Goal: Entertainment & Leisure: Consume media (video, audio)

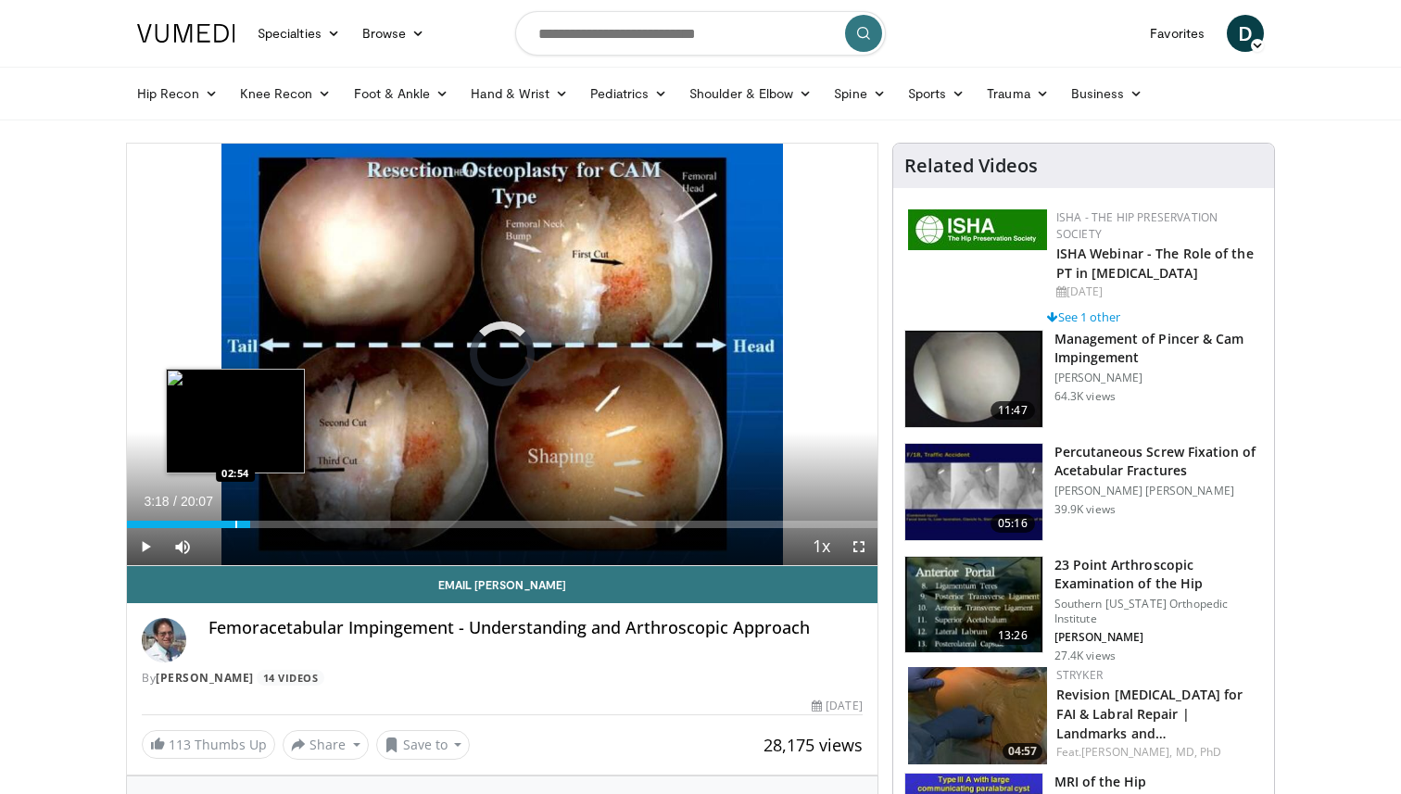
drag, startPoint x: 138, startPoint y: 522, endPoint x: 128, endPoint y: 519, distance: 10.8
click at [128, 519] on div "Loaded : 0.00% 03:03 02:54" at bounding box center [502, 519] width 750 height 18
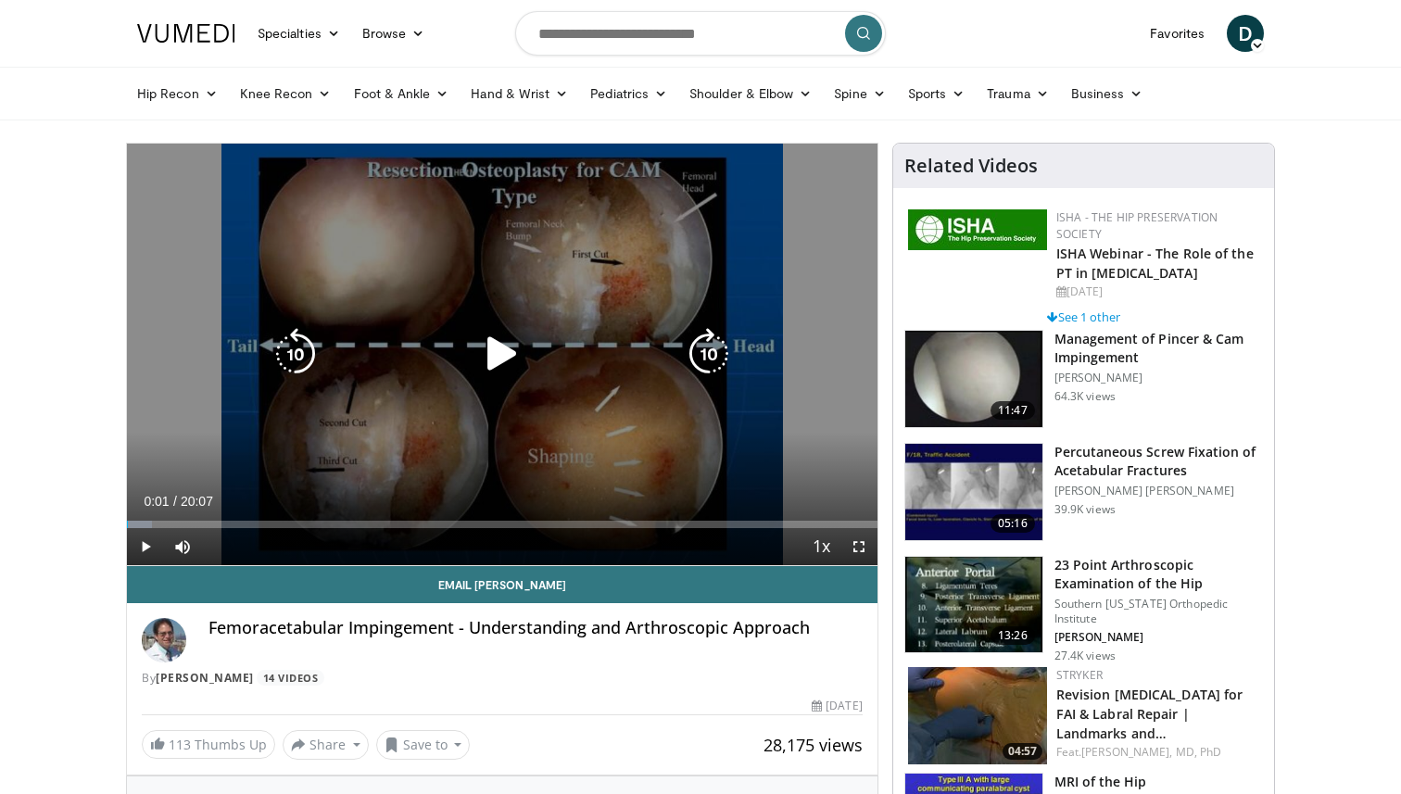
click at [352, 371] on div "Video Player" at bounding box center [502, 353] width 450 height 37
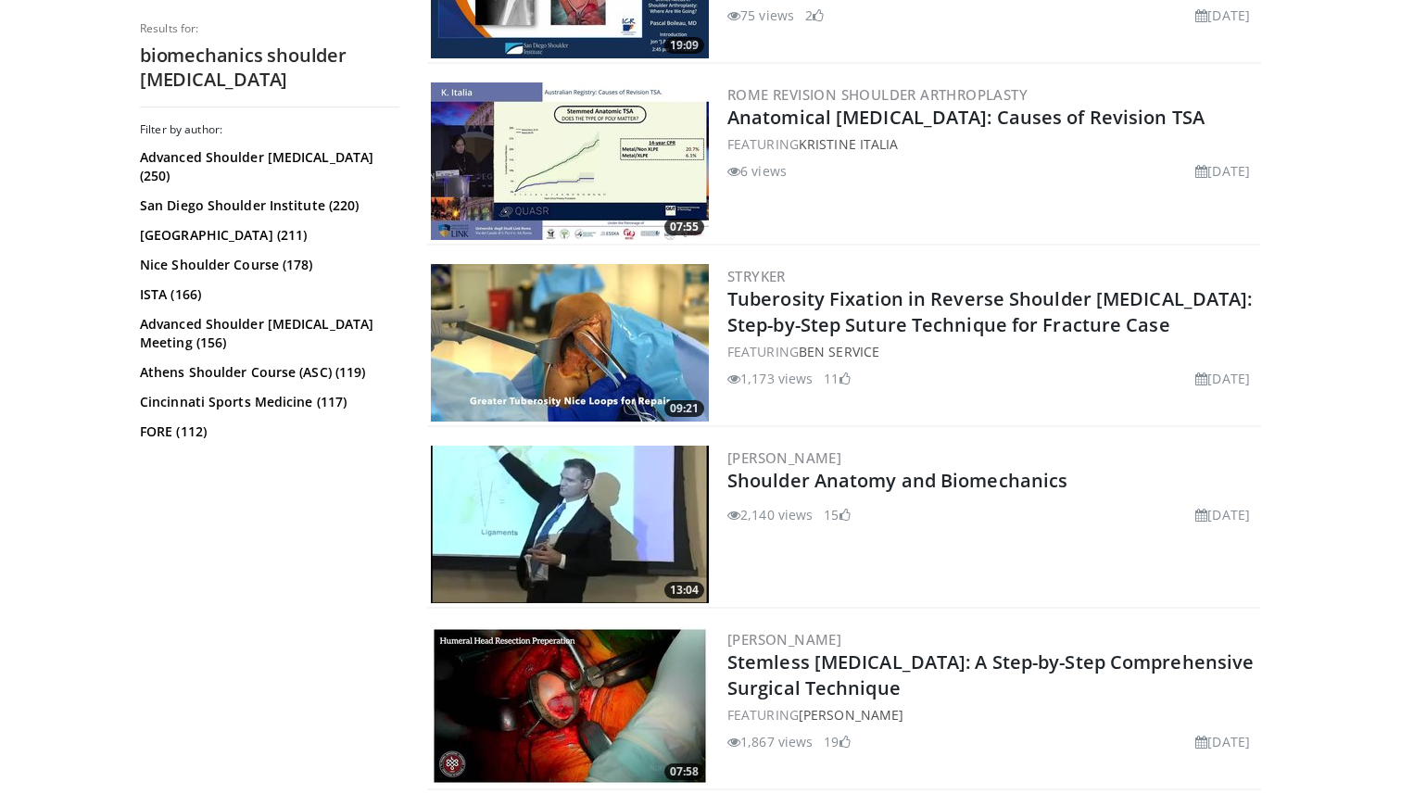
scroll to position [2852, 0]
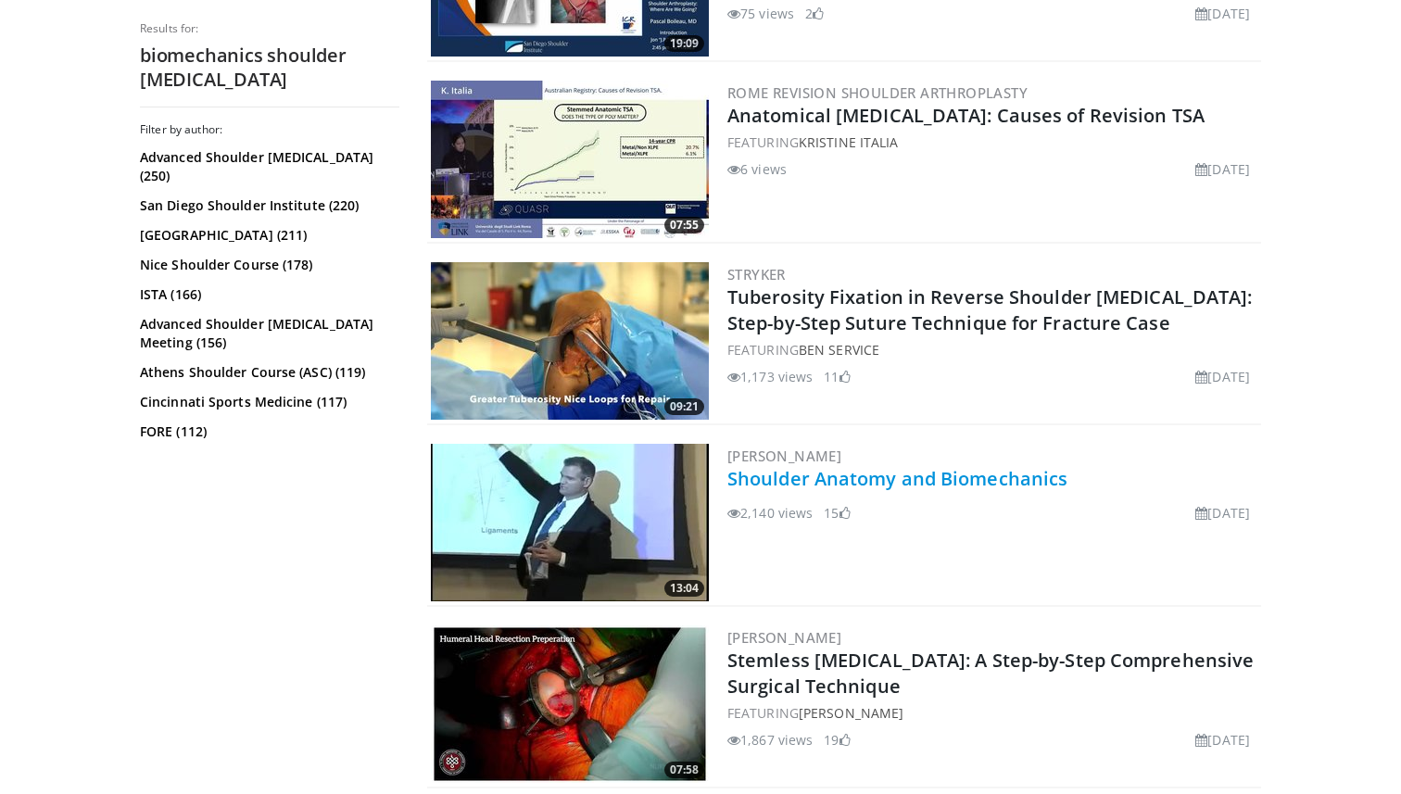
click at [994, 489] on link "Shoulder Anatomy and Biomechanics" at bounding box center [897, 478] width 340 height 25
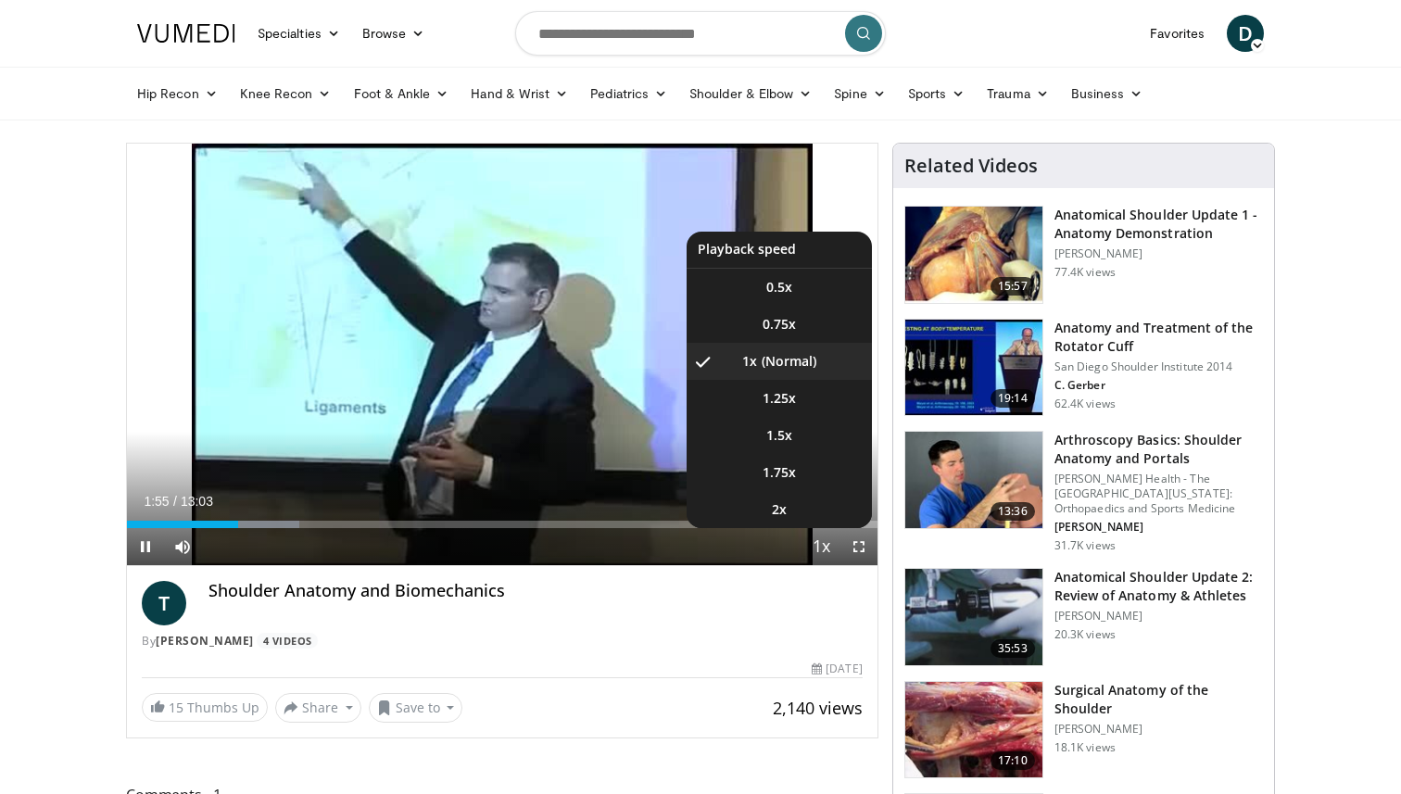
click at [820, 538] on span "Video Player" at bounding box center [822, 547] width 26 height 37
click at [790, 421] on li "1.5x" at bounding box center [778, 435] width 185 height 37
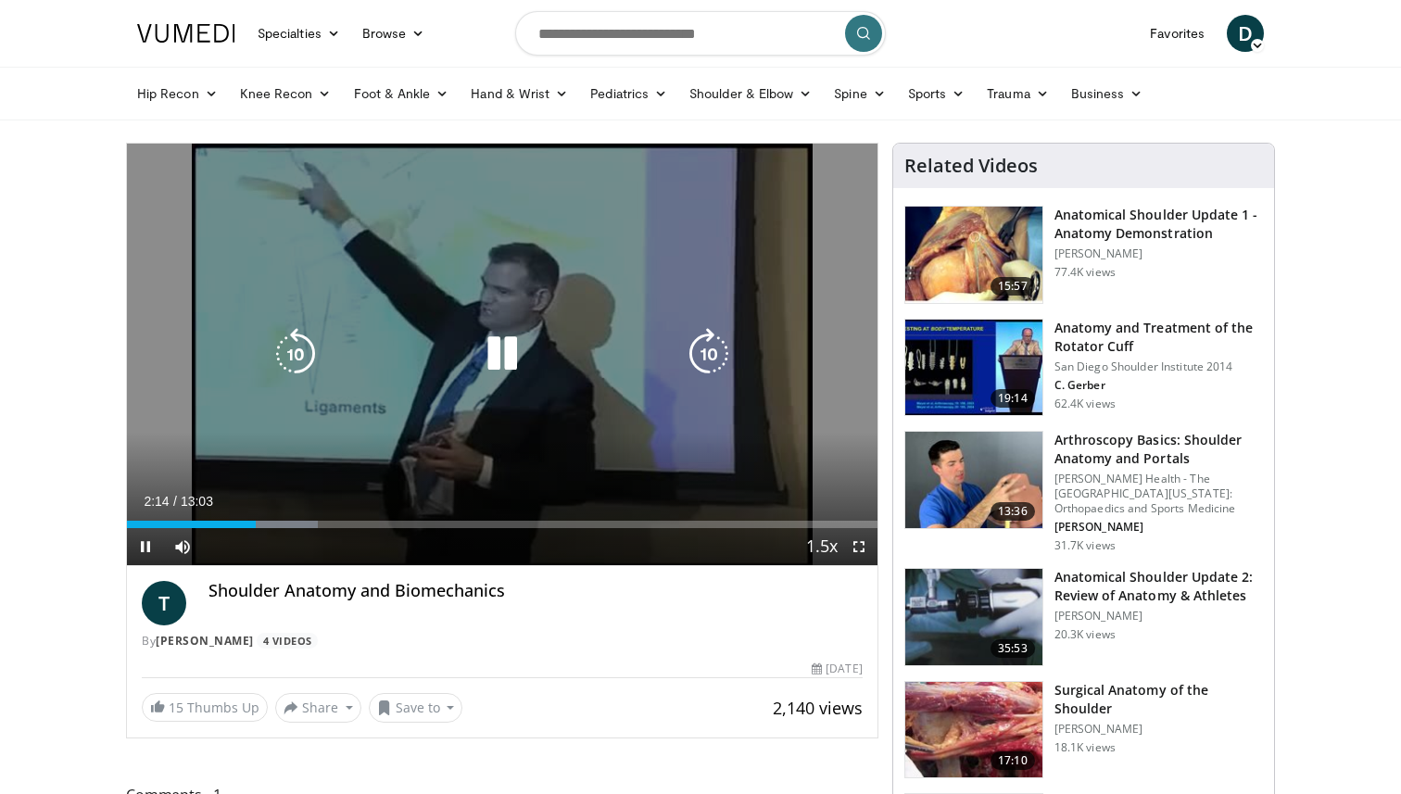
click at [492, 361] on icon "Video Player" at bounding box center [502, 354] width 52 height 52
click at [509, 356] on icon "Video Player" at bounding box center [502, 354] width 52 height 52
click at [497, 367] on icon "Video Player" at bounding box center [502, 354] width 52 height 52
click at [319, 262] on div "10 seconds Tap to unmute" at bounding box center [502, 354] width 750 height 421
click at [505, 369] on icon "Video Player" at bounding box center [502, 354] width 52 height 52
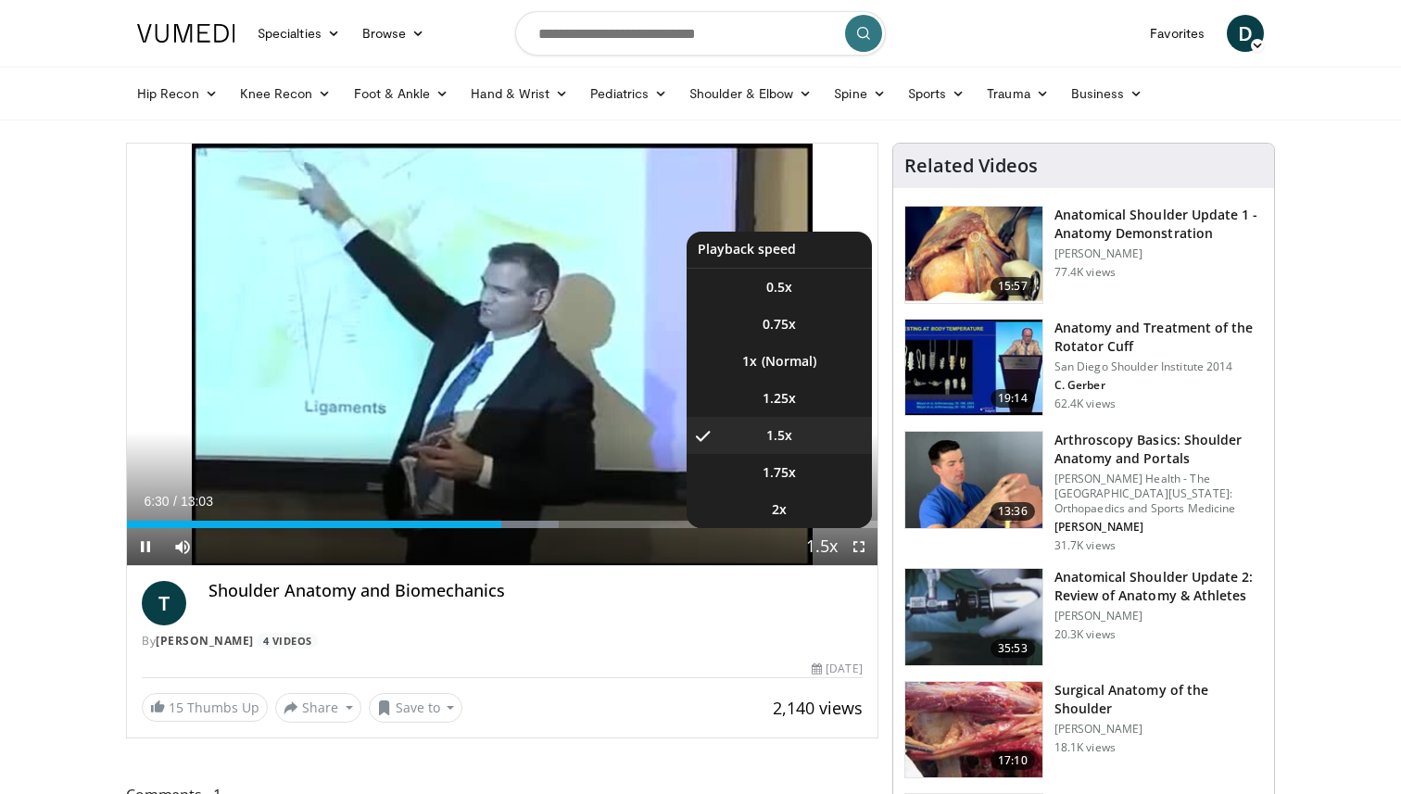
click at [828, 558] on span "Video Player" at bounding box center [822, 547] width 26 height 37
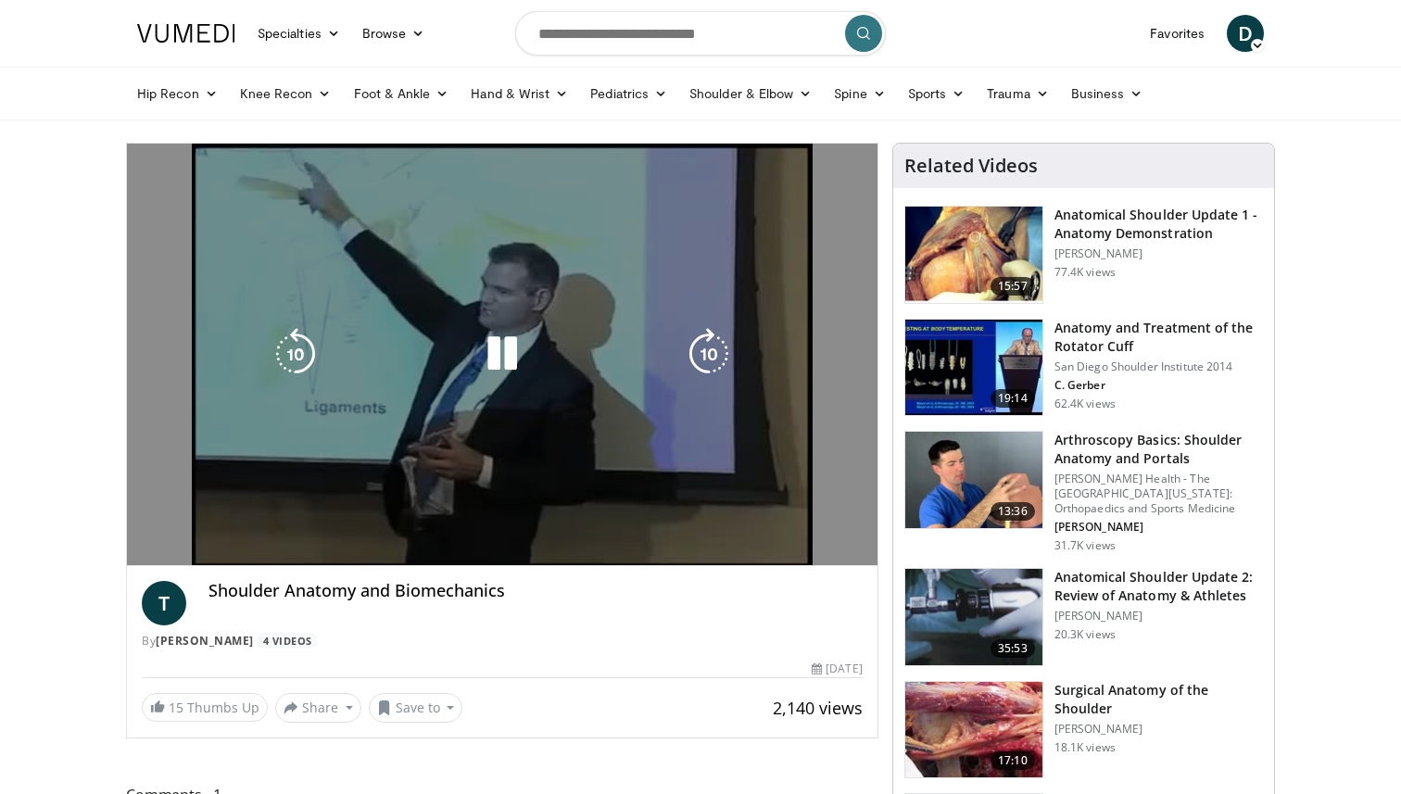
click at [827, 555] on video-js "**********" at bounding box center [502, 355] width 750 height 422
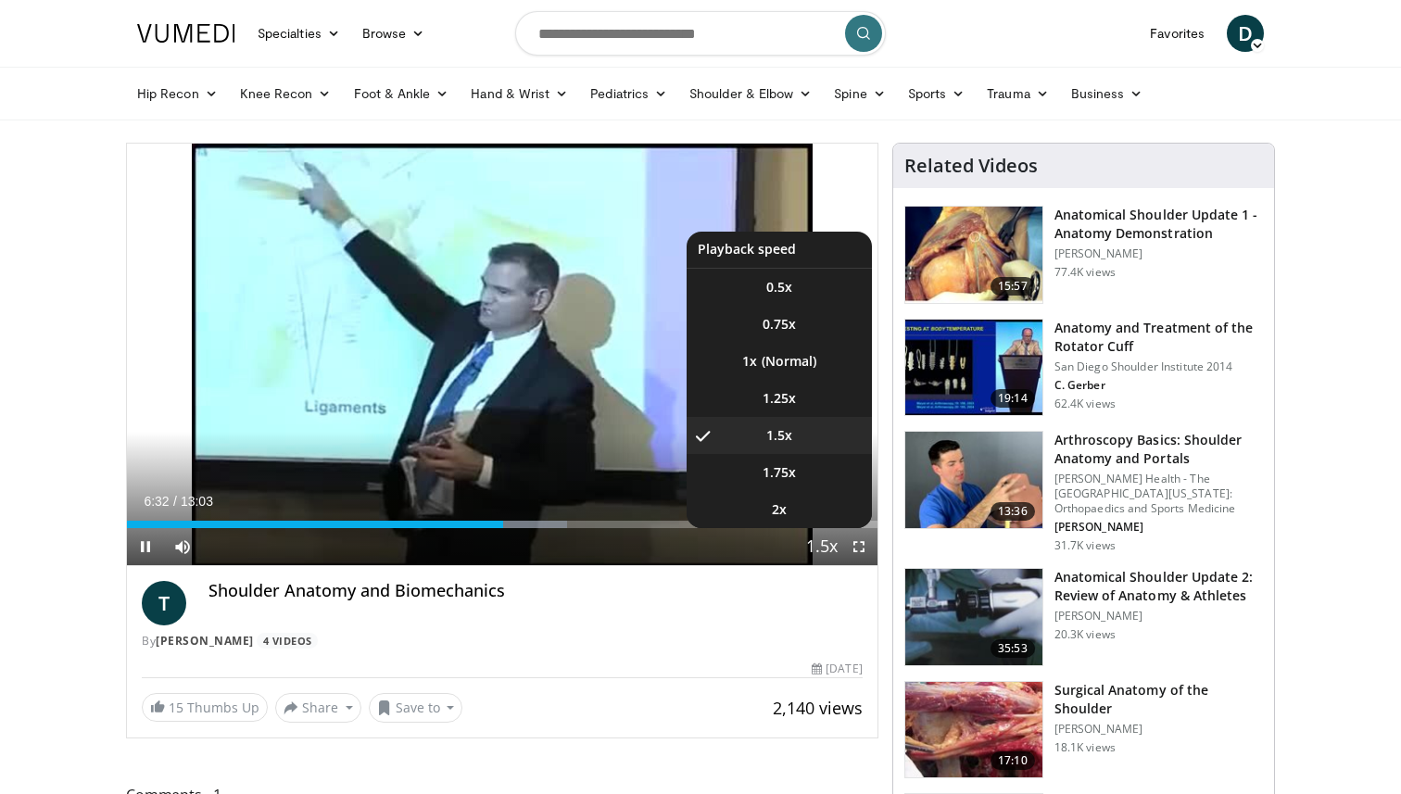
click at [831, 549] on span "Video Player" at bounding box center [822, 547] width 26 height 37
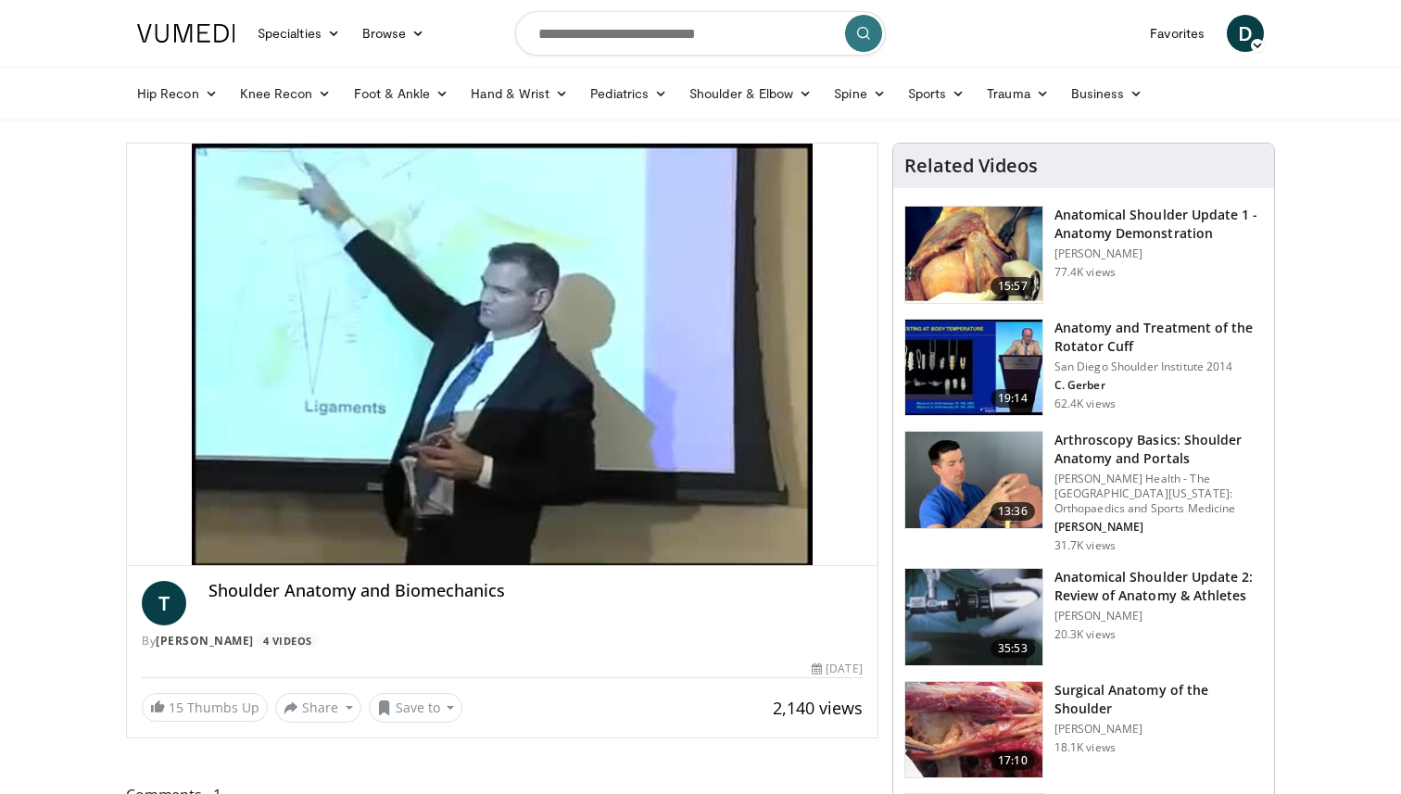
click at [831, 549] on div "10 seconds Tap to unmute" at bounding box center [502, 354] width 750 height 421
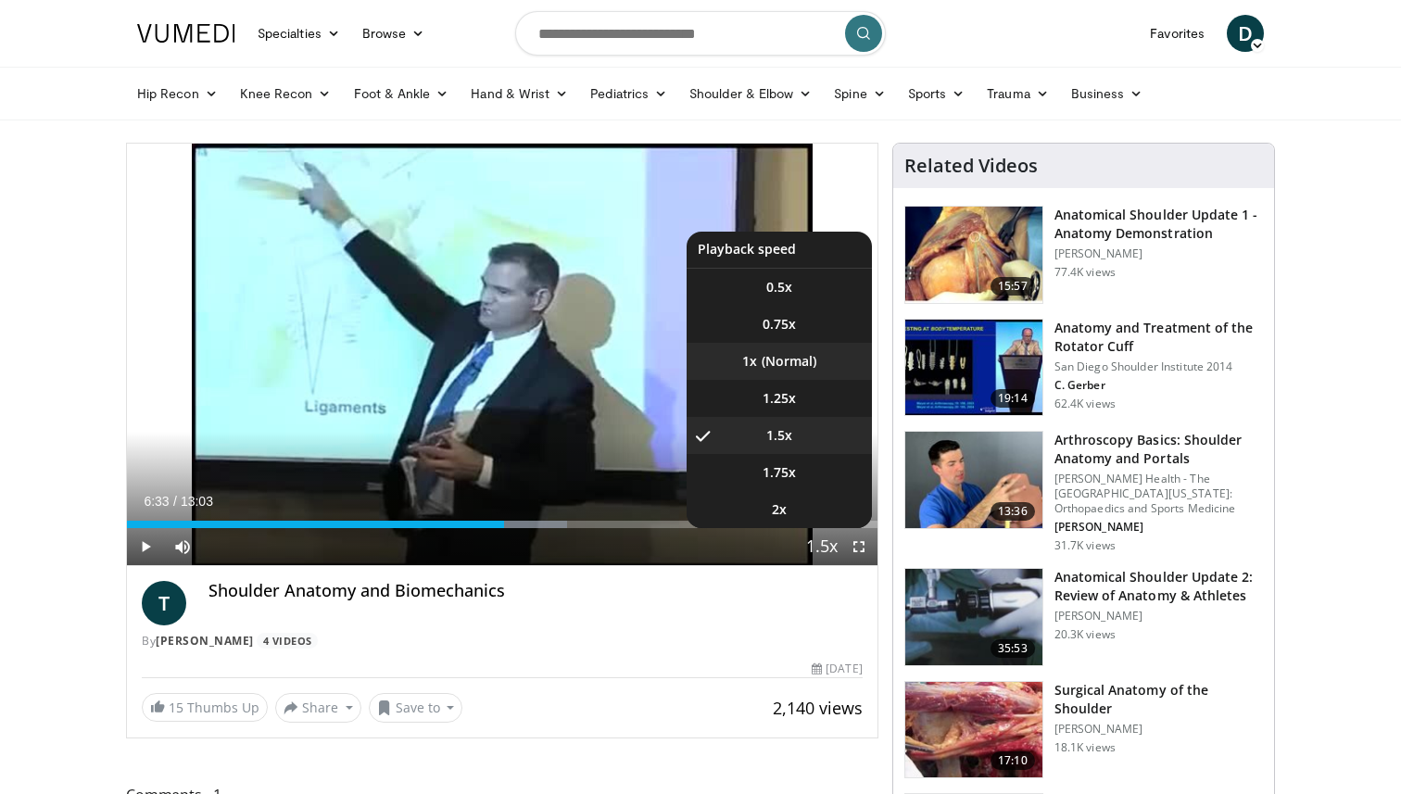
click at [810, 370] on li "1x" at bounding box center [778, 361] width 185 height 37
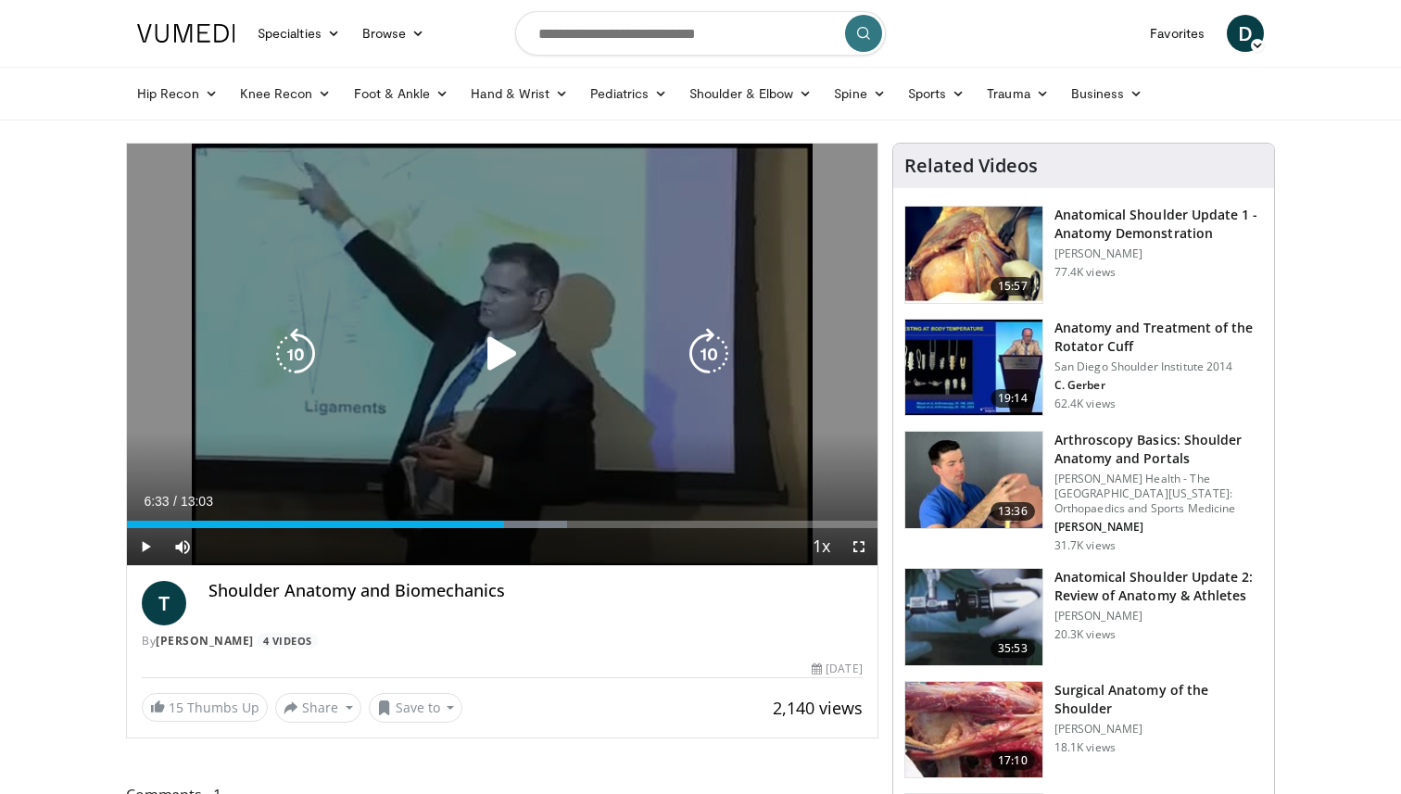
click at [523, 358] on icon "Video Player" at bounding box center [502, 354] width 52 height 52
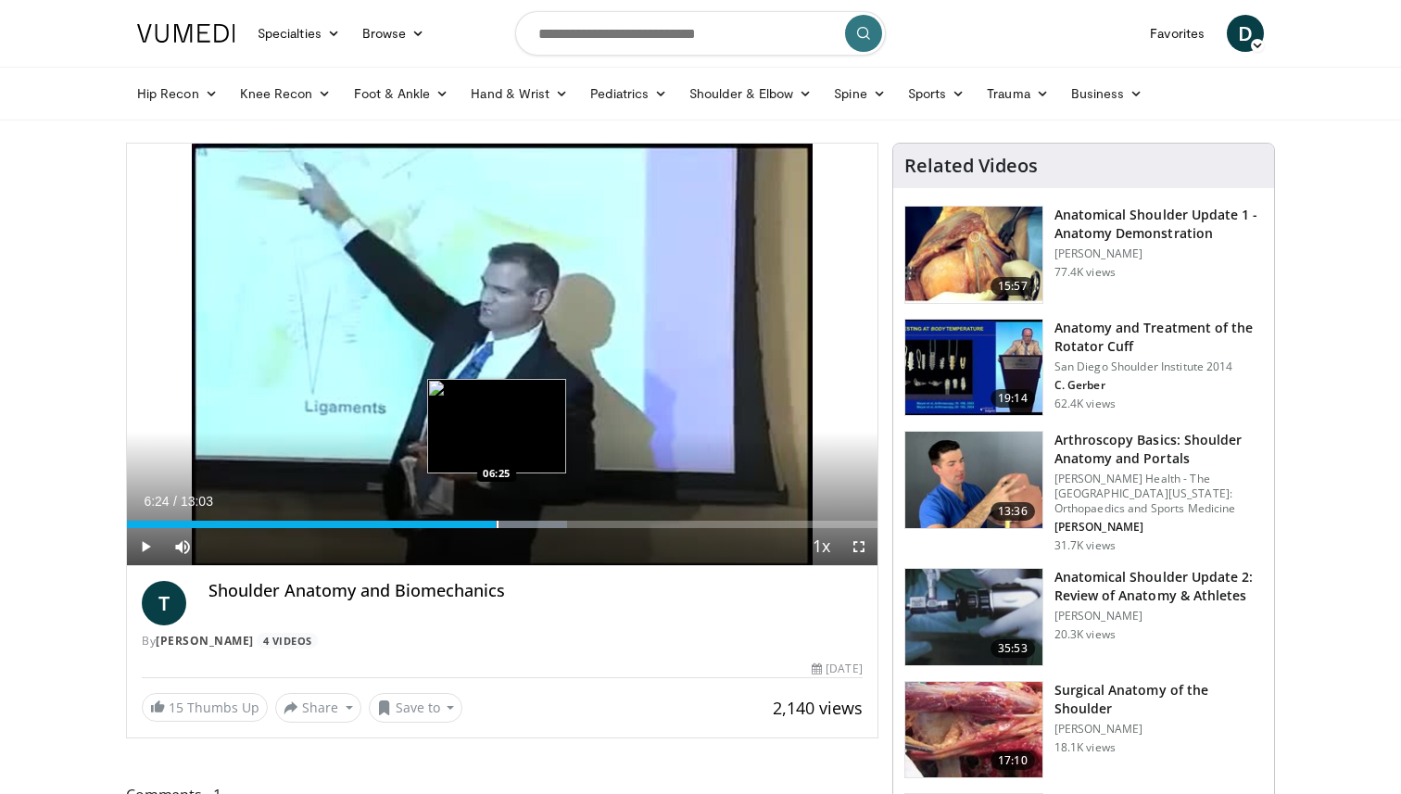
click at [496, 522] on div "Loaded : 58.65% 06:24 06:25" at bounding box center [502, 524] width 750 height 7
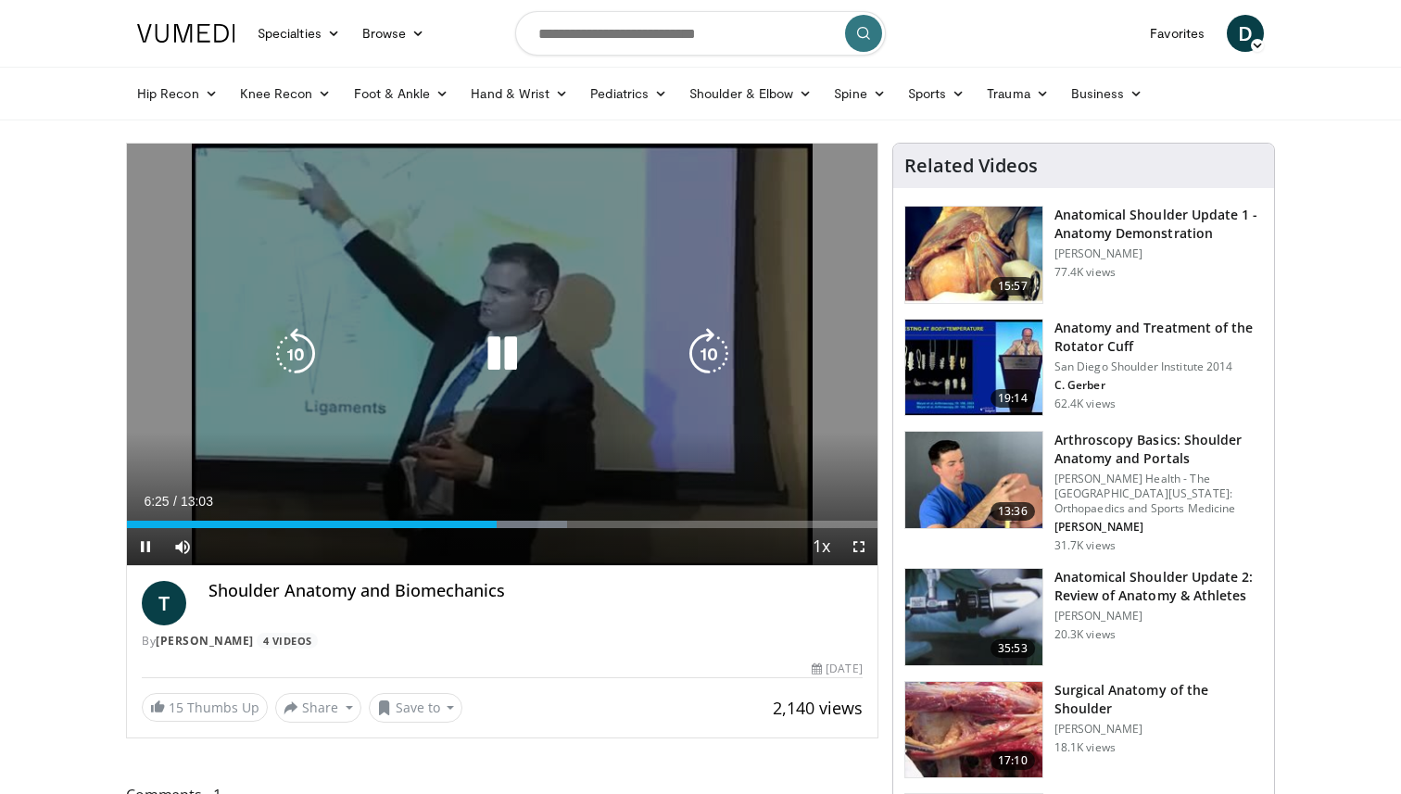
click at [502, 368] on icon "Video Player" at bounding box center [502, 354] width 52 height 52
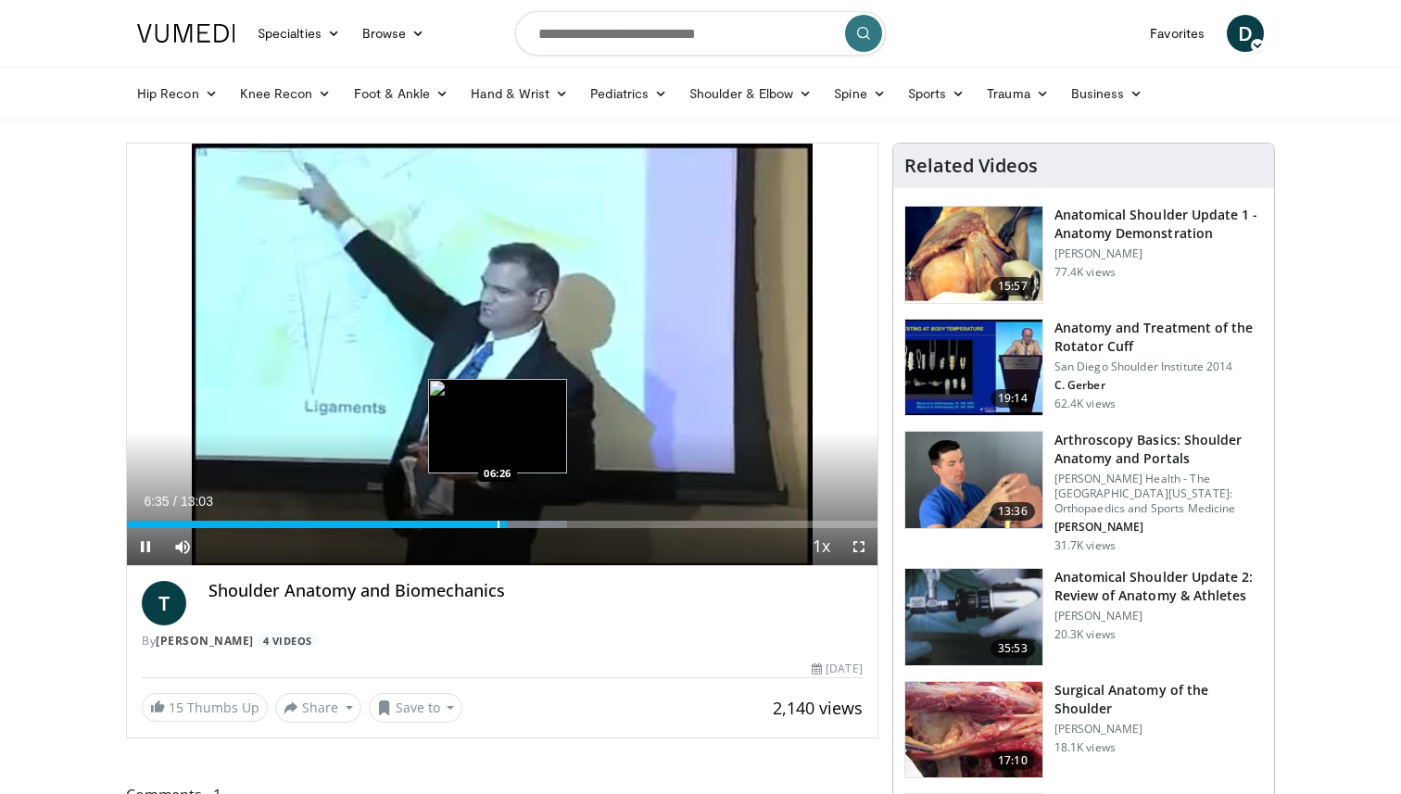
click at [497, 522] on div "Progress Bar" at bounding box center [498, 524] width 2 height 7
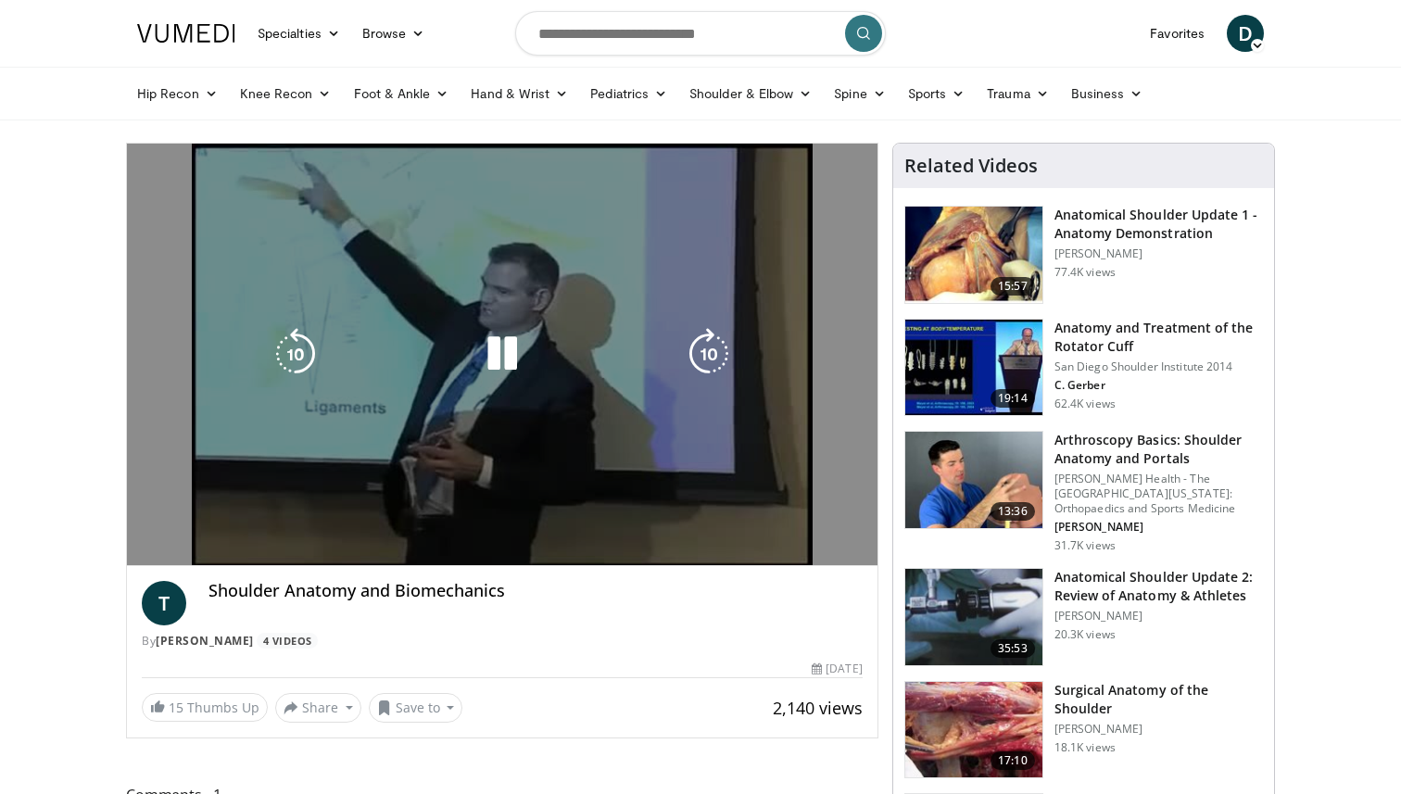
click at [486, 522] on video-js "**********" at bounding box center [502, 355] width 750 height 422
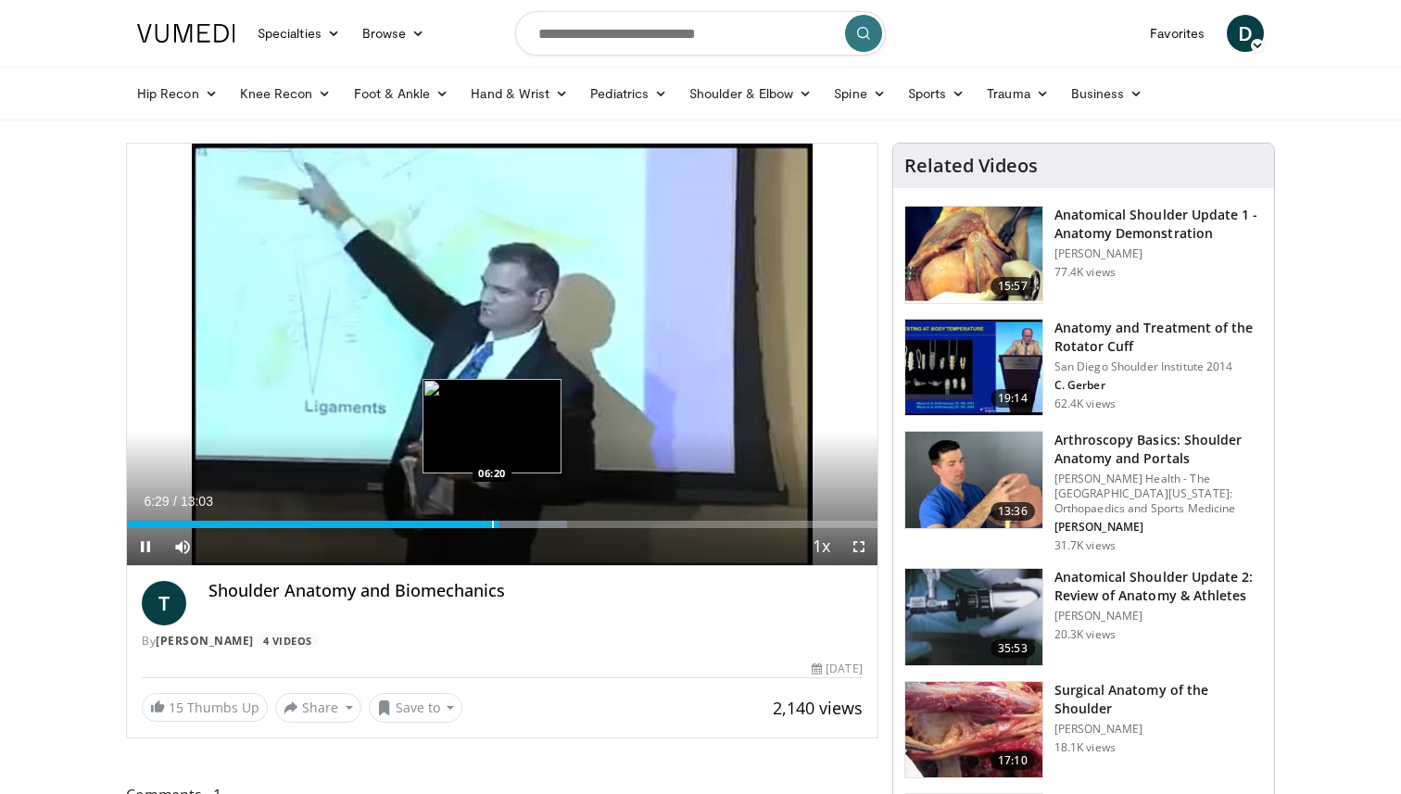
click at [492, 527] on div "Progress Bar" at bounding box center [493, 524] width 2 height 7
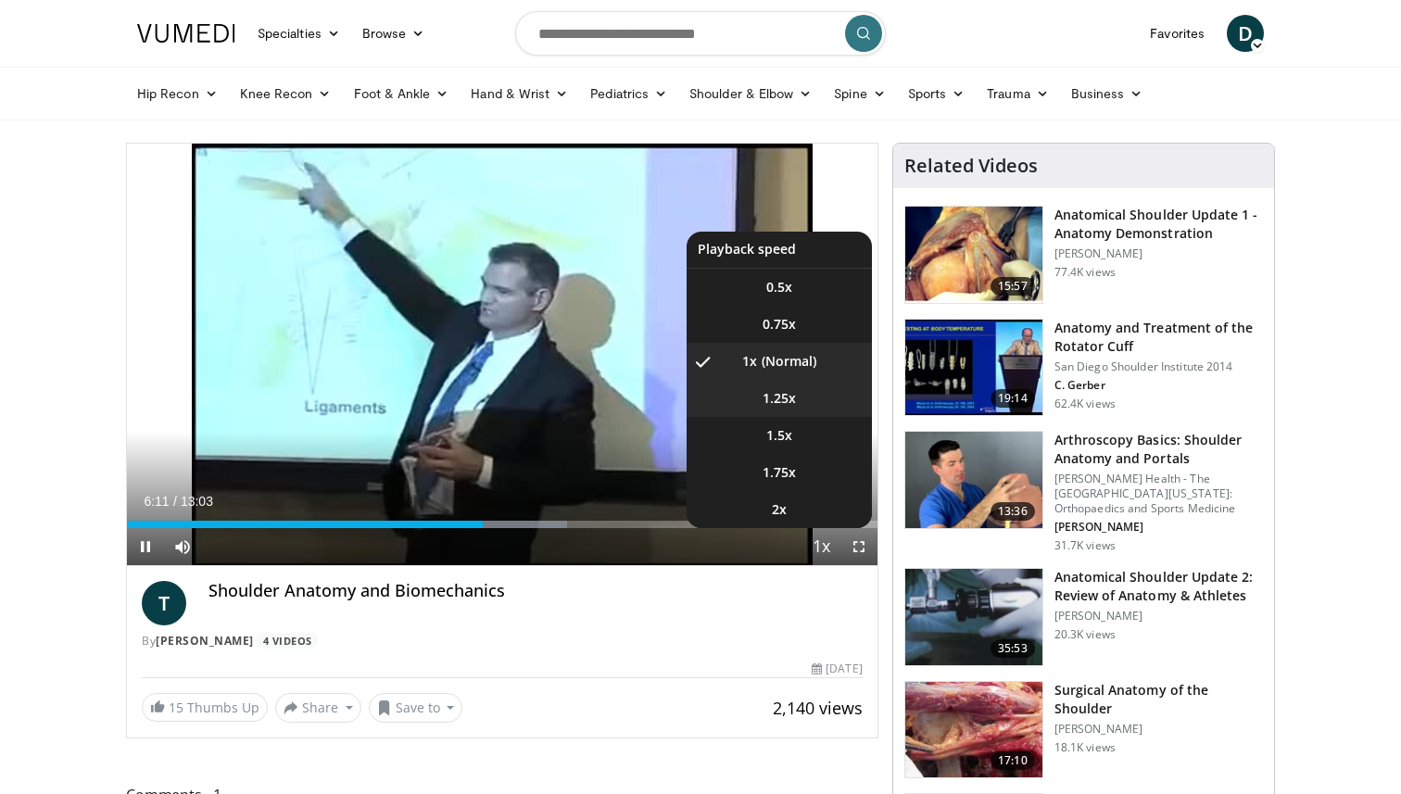
click at [808, 402] on li "1.25x" at bounding box center [778, 398] width 185 height 37
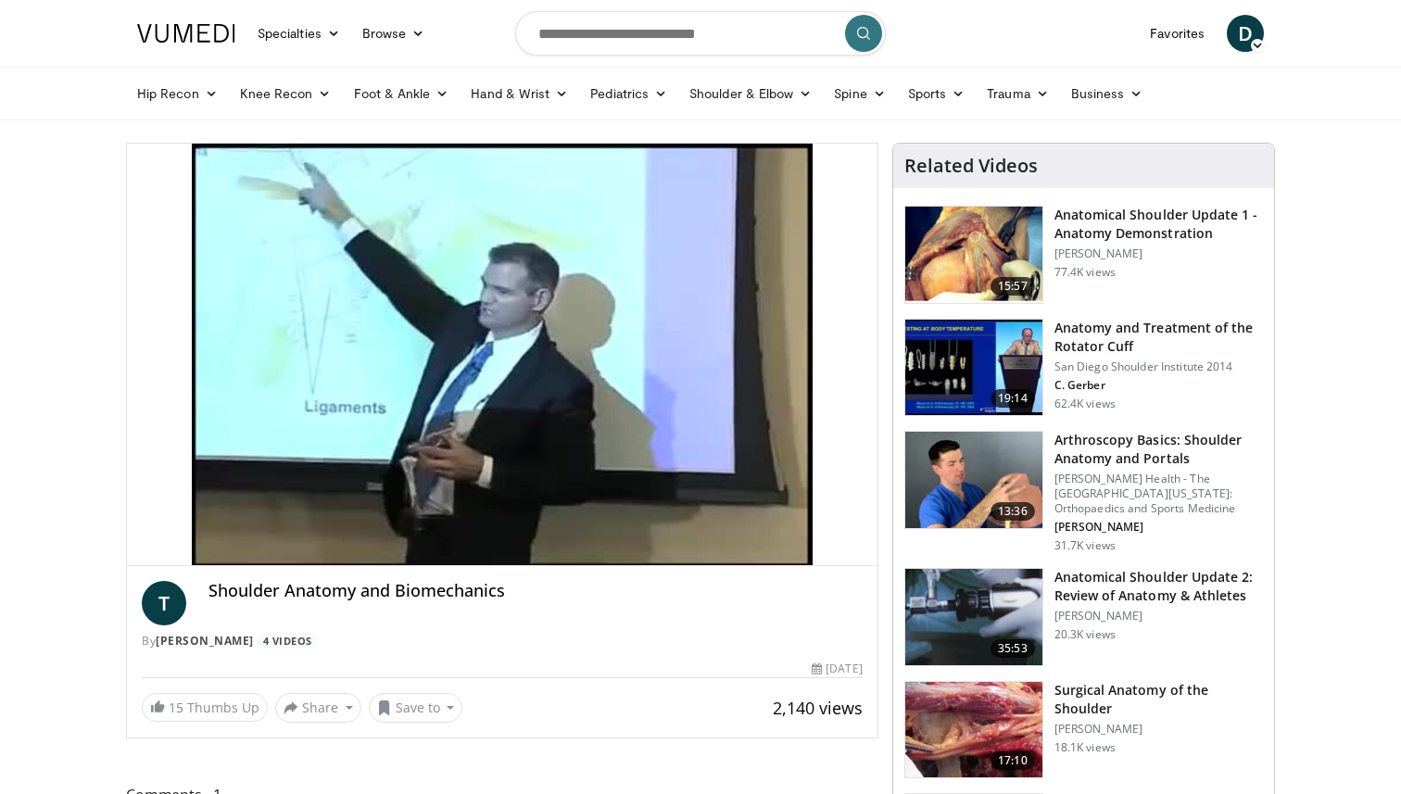
click at [803, 528] on button "Playback Rate" at bounding box center [821, 546] width 37 height 37
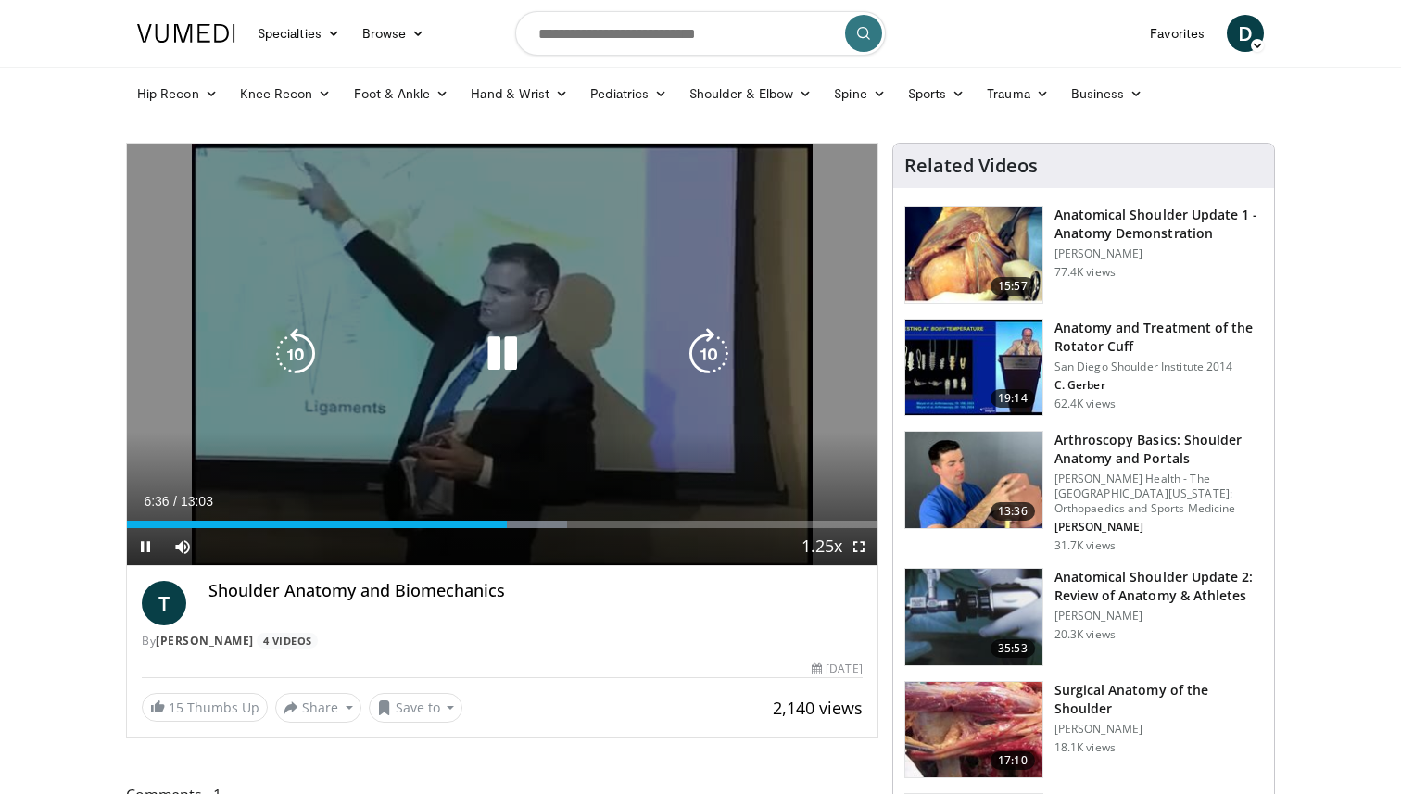
click at [509, 348] on icon "Video Player" at bounding box center [502, 354] width 52 height 52
click at [494, 344] on icon "Video Player" at bounding box center [502, 354] width 52 height 52
click at [493, 344] on icon "Video Player" at bounding box center [502, 354] width 52 height 52
click at [488, 356] on icon "Video Player" at bounding box center [502, 354] width 52 height 52
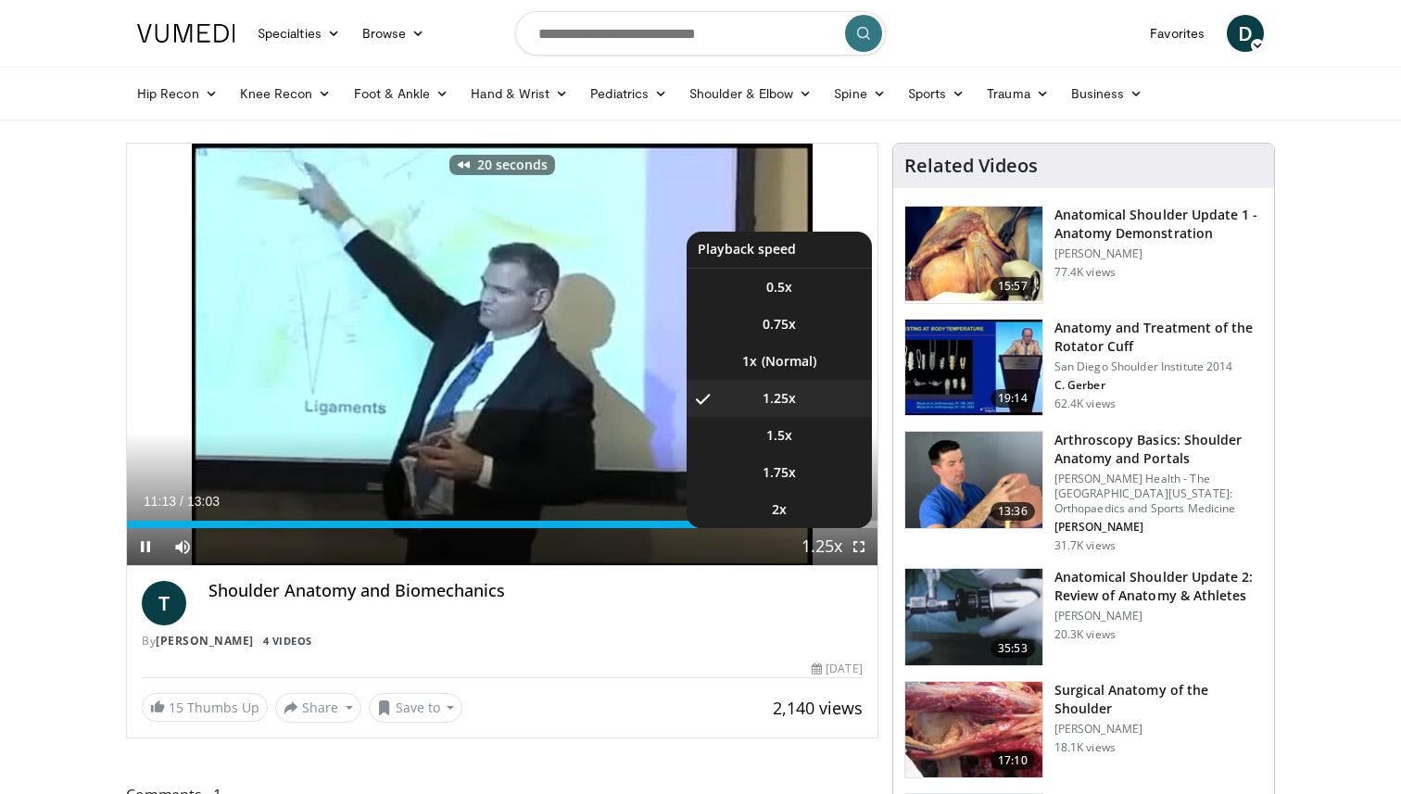
click at [820, 542] on span "Video Player" at bounding box center [822, 547] width 26 height 37
click at [813, 540] on span "Video Player" at bounding box center [822, 547] width 26 height 37
click at [815, 548] on span "Video Player" at bounding box center [822, 547] width 26 height 37
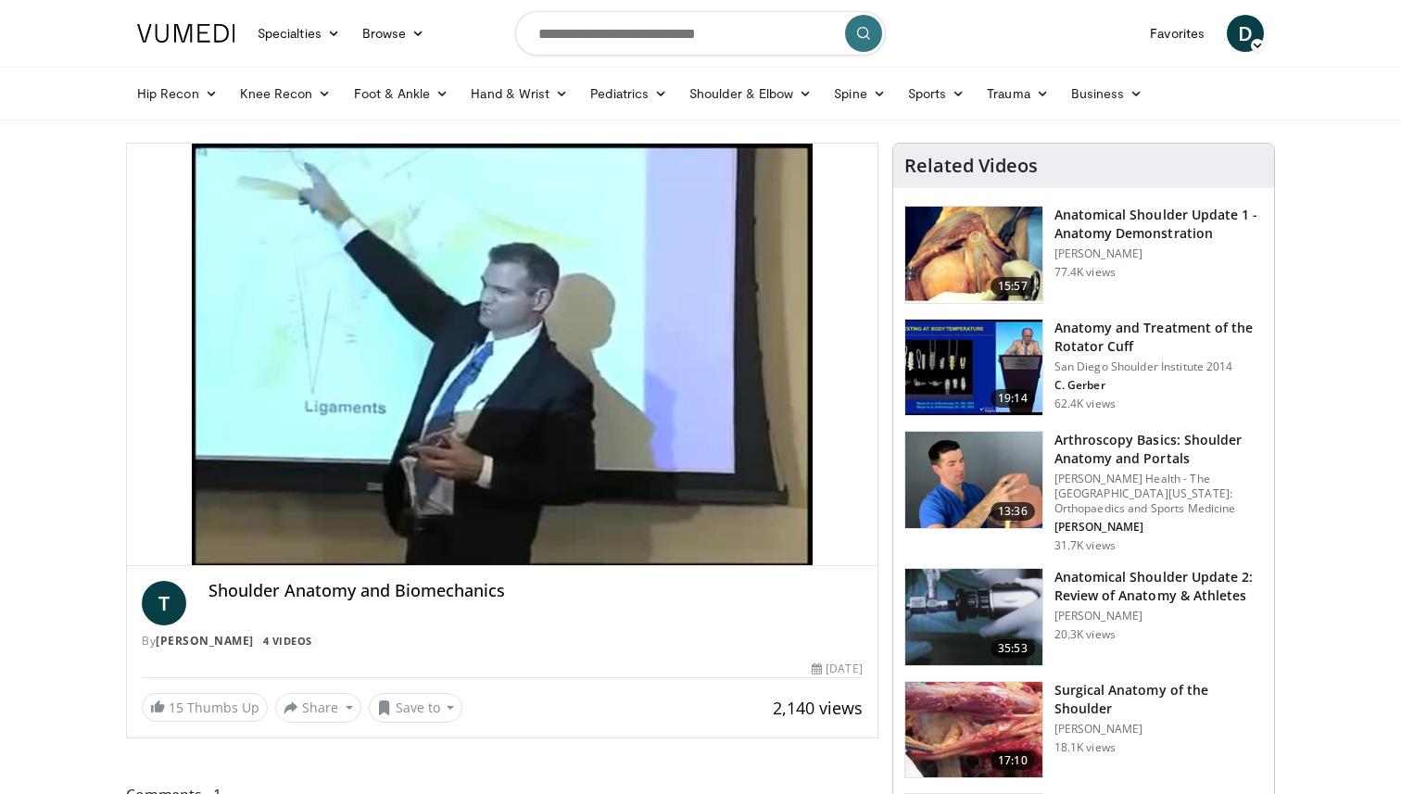
click at [815, 548] on div "20 seconds Tap to unmute" at bounding box center [502, 354] width 750 height 421
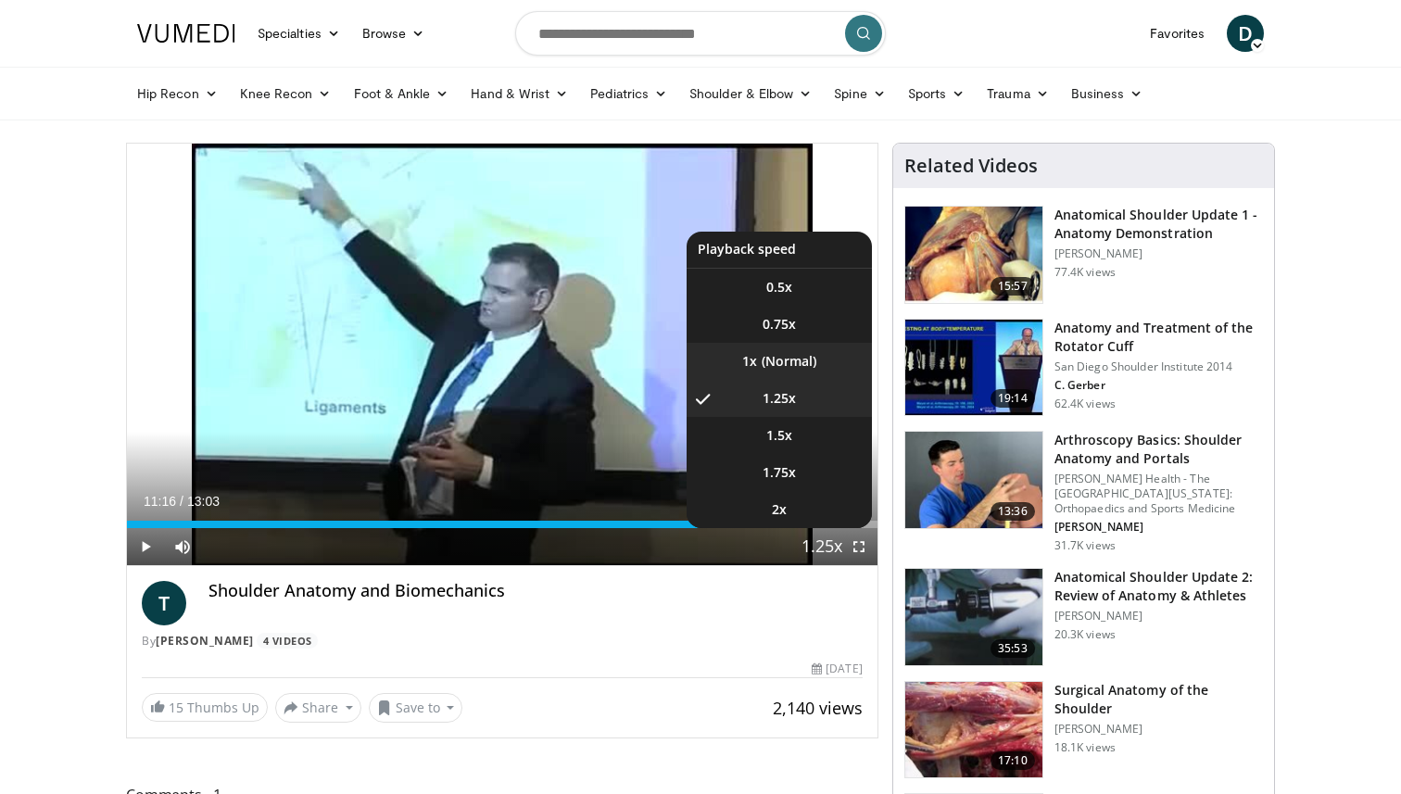
click at [773, 353] on li "1x" at bounding box center [778, 361] width 185 height 37
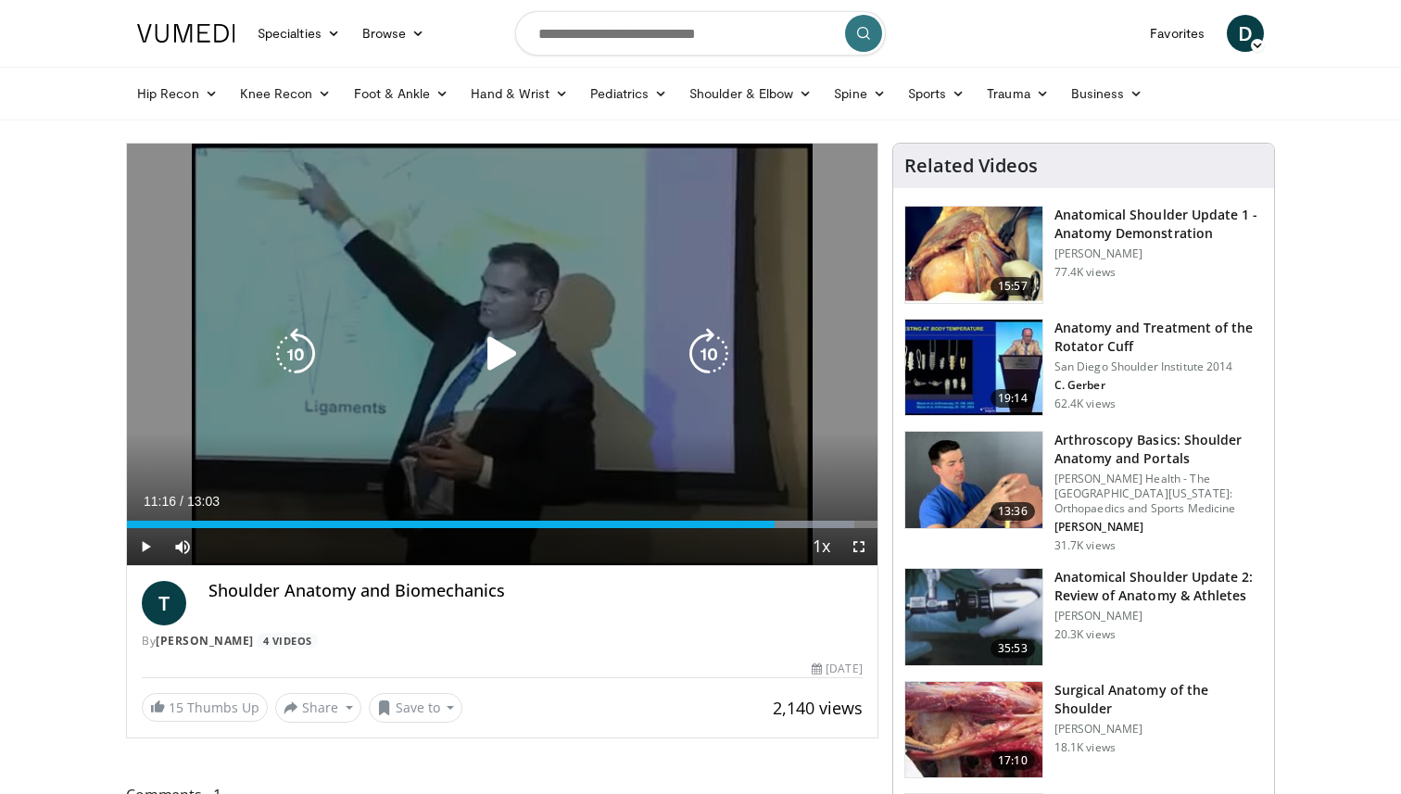
click at [534, 313] on div "20 seconds Tap to unmute" at bounding box center [502, 354] width 750 height 421
click at [490, 342] on icon "Video Player" at bounding box center [502, 354] width 52 height 52
click at [512, 363] on icon "Video Player" at bounding box center [502, 354] width 52 height 52
click at [511, 363] on icon "Video Player" at bounding box center [502, 354] width 52 height 52
click at [505, 359] on icon "Video Player" at bounding box center [502, 354] width 52 height 52
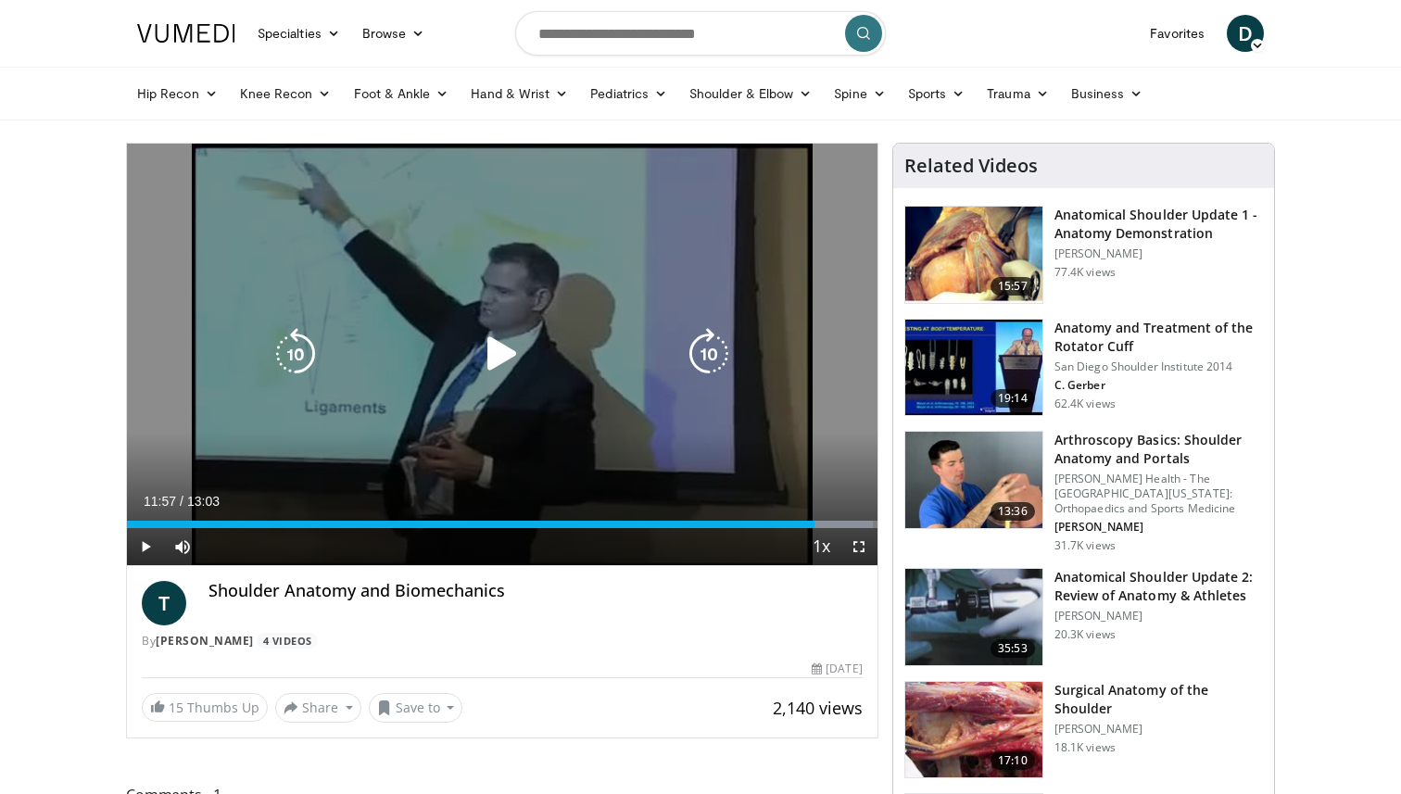
click at [505, 359] on icon "Video Player" at bounding box center [502, 354] width 52 height 52
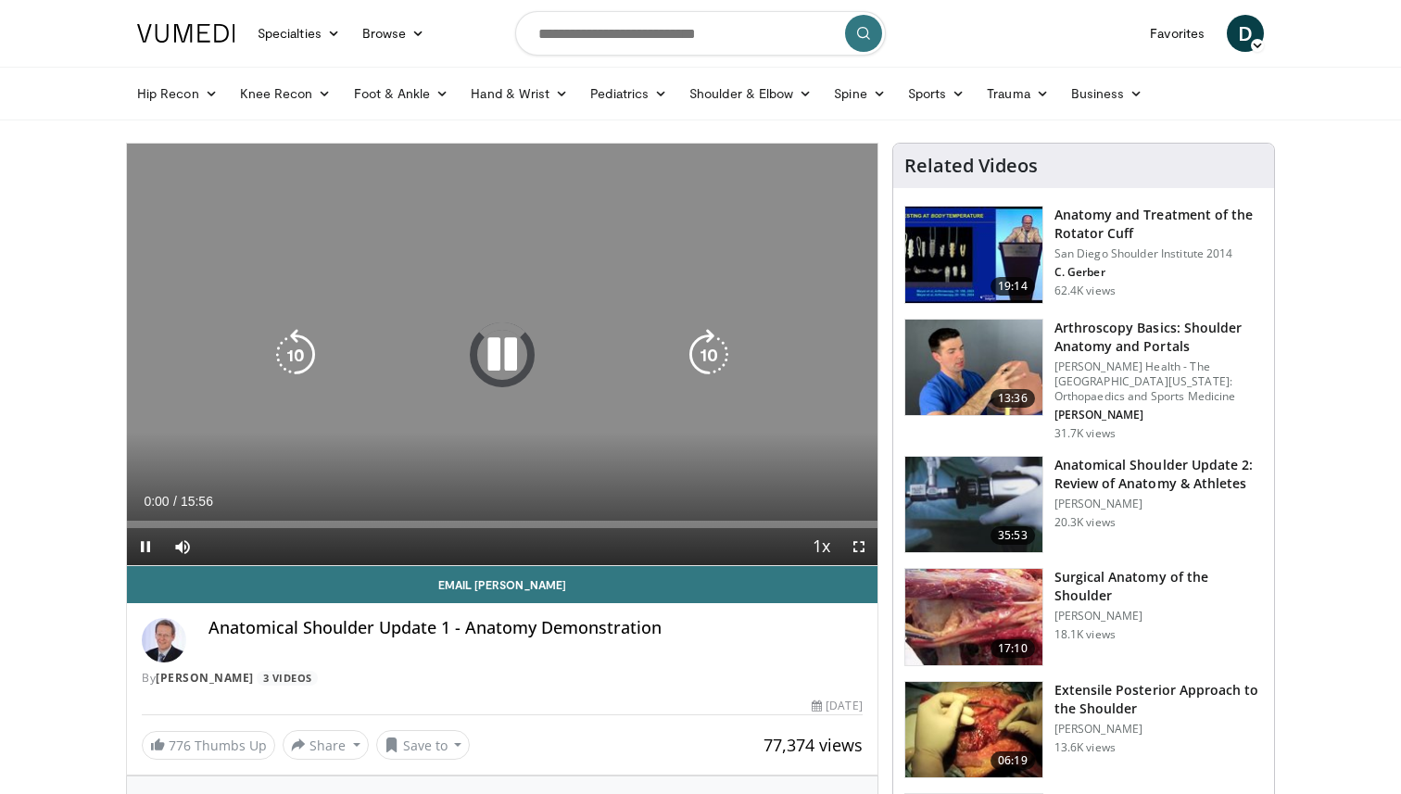
click at [515, 341] on icon "Video Player" at bounding box center [502, 355] width 52 height 52
